Goal: Navigation & Orientation: Find specific page/section

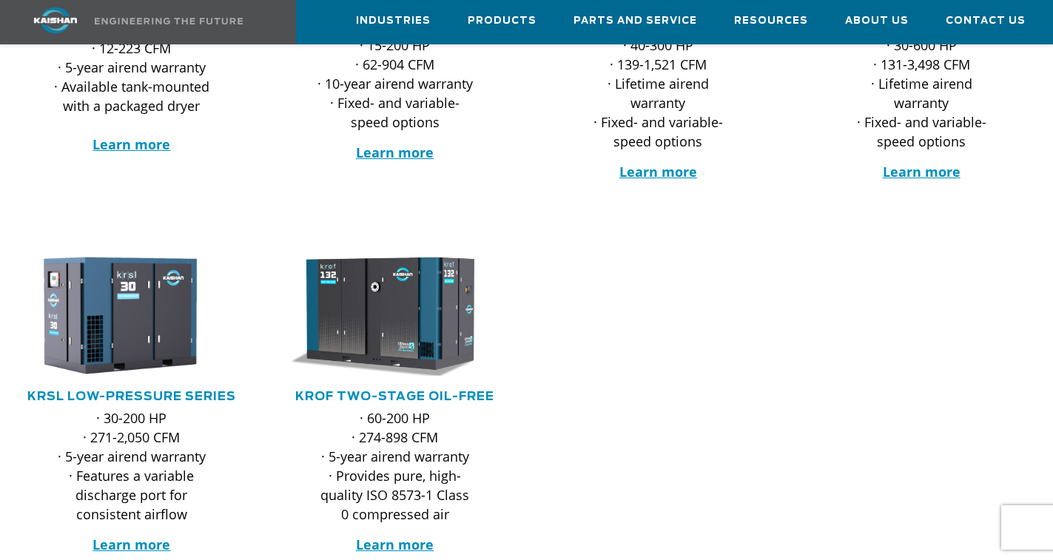
scroll to position [252, 0]
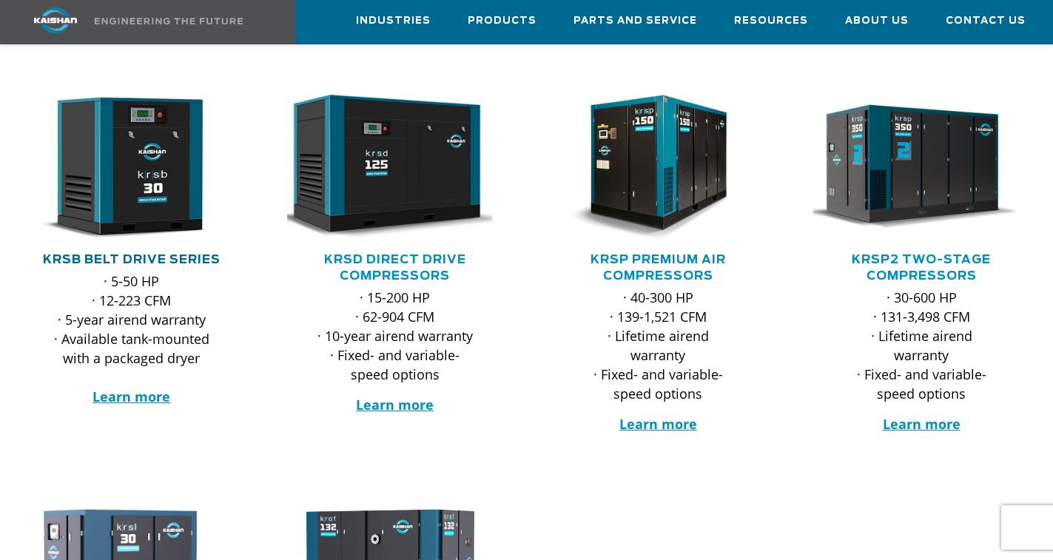
click at [175, 254] on link "KRSB Belt Drive Series" at bounding box center [132, 260] width 178 height 12
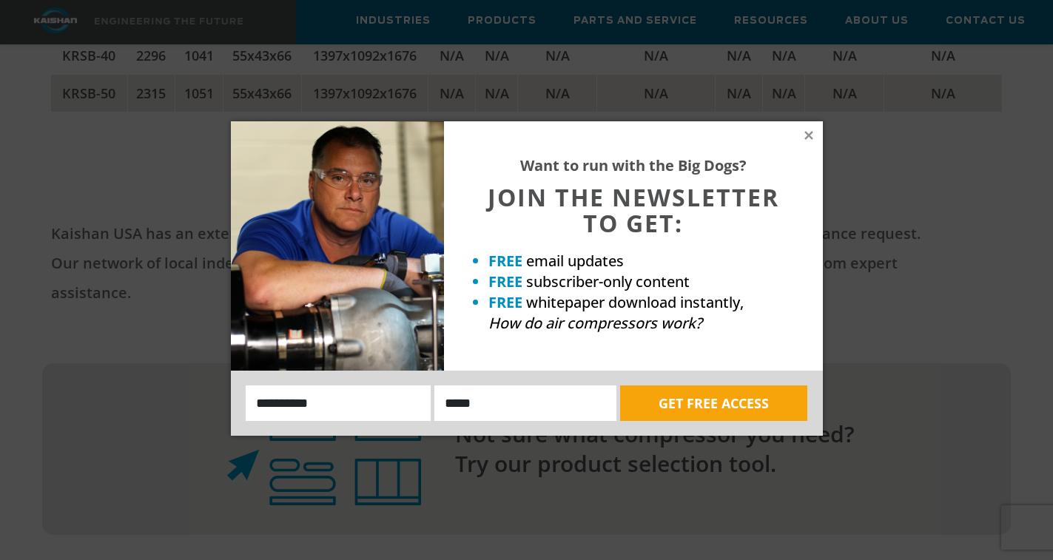
scroll to position [3252, 0]
click at [807, 127] on div "Want to run with the Big Dogs? JOIN THE NEWSLETTER TO GET: FREE email updates F…" at bounding box center [633, 245] width 379 height 249
click at [809, 135] on icon at bounding box center [808, 135] width 8 height 8
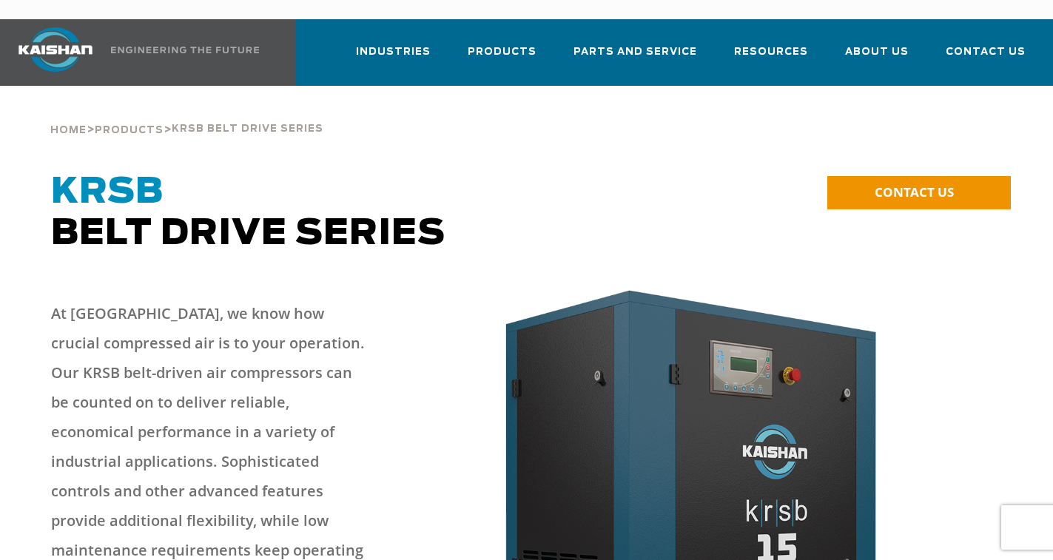
scroll to position [0, 0]
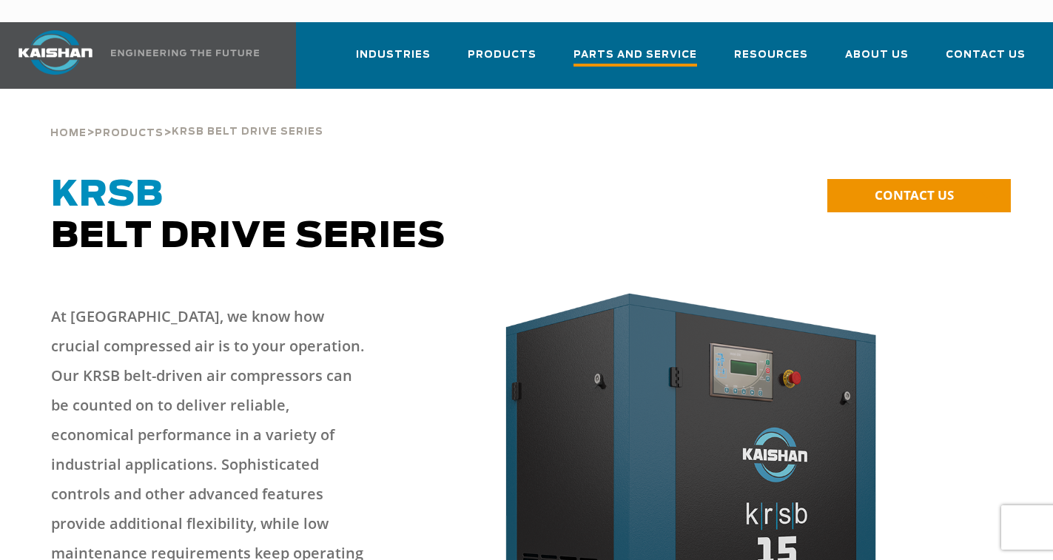
click at [639, 47] on span "Parts and Service" at bounding box center [635, 57] width 124 height 20
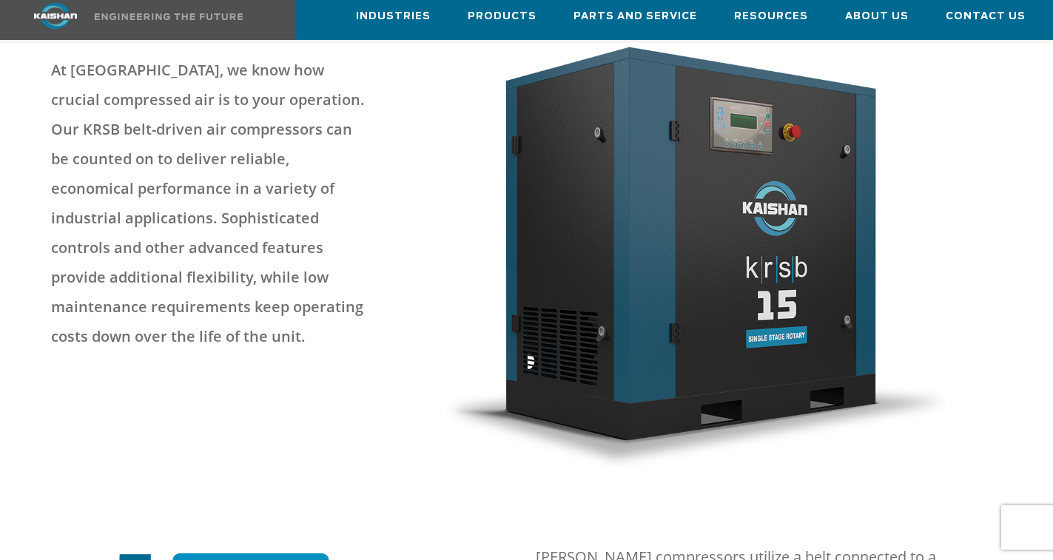
scroll to position [252, 0]
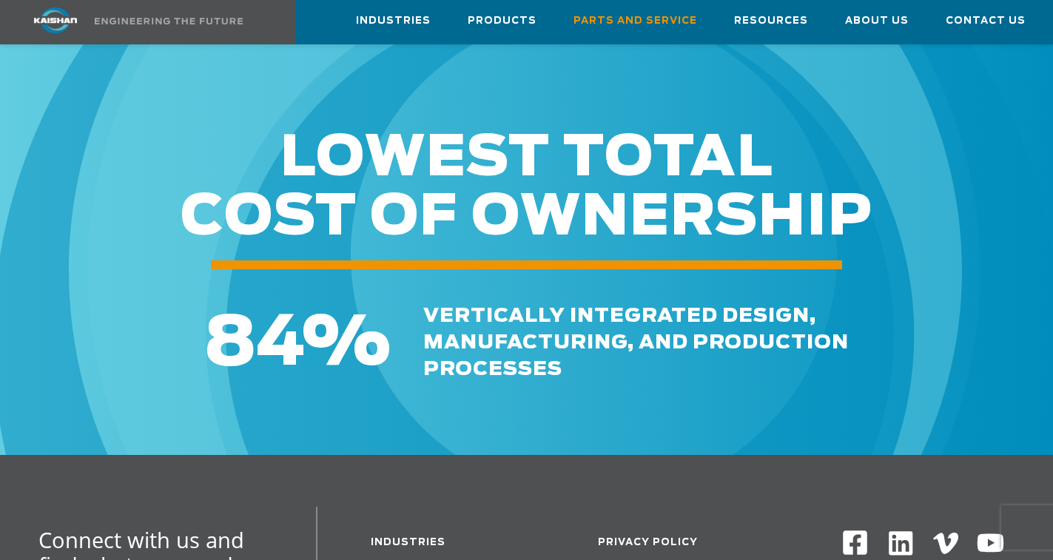
scroll to position [1596, 0]
